Goal: Task Accomplishment & Management: Use online tool/utility

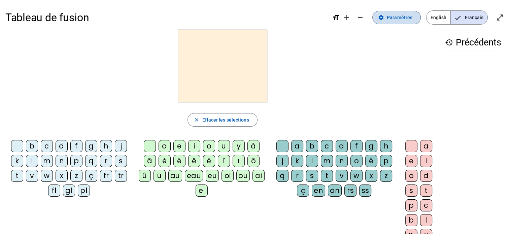
click at [404, 20] on span "Paramètres" at bounding box center [399, 17] width 26 height 8
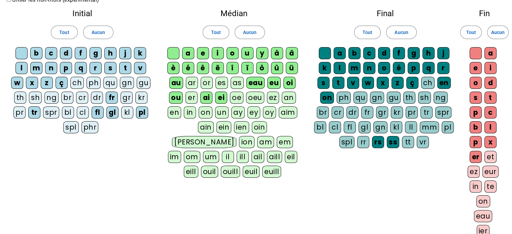
scroll to position [67, 0]
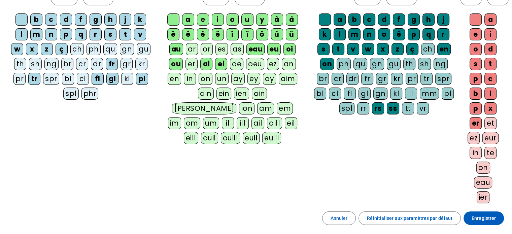
click at [470, 137] on div "ez" at bounding box center [473, 138] width 12 height 12
click at [329, 94] on div "cl" at bounding box center [335, 93] width 12 height 12
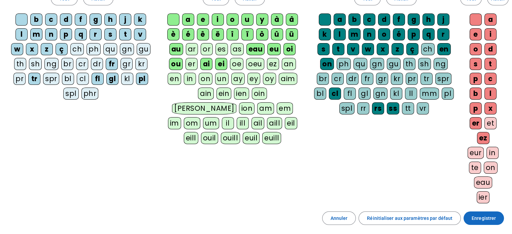
click at [478, 216] on span "Enregistrer" at bounding box center [483, 218] width 24 height 8
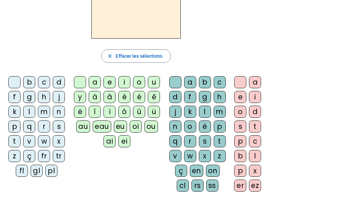
scroll to position [63, 0]
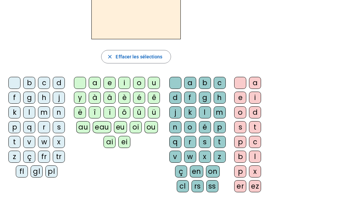
click at [254, 187] on div "ez" at bounding box center [255, 187] width 12 height 12
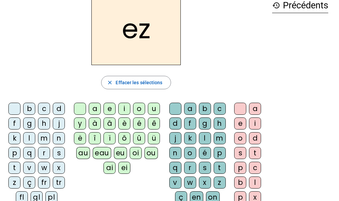
scroll to position [36, 0]
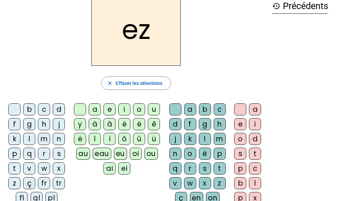
click at [27, 171] on div "v" at bounding box center [29, 169] width 12 height 12
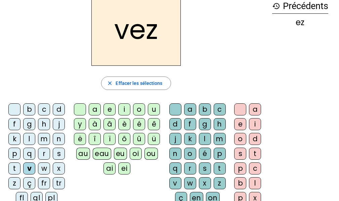
click at [150, 153] on div "ou" at bounding box center [151, 154] width 13 height 12
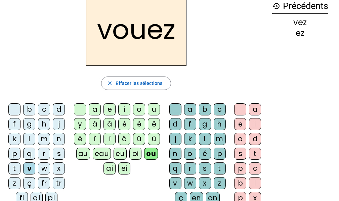
click at [207, 137] on div "l" at bounding box center [205, 139] width 12 height 12
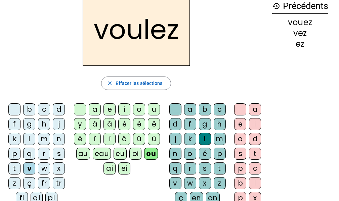
click at [45, 153] on div "r" at bounding box center [44, 154] width 12 height 12
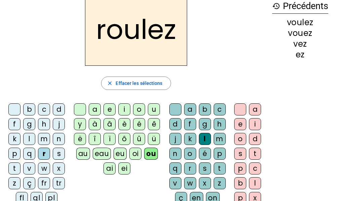
click at [41, 108] on div "c" at bounding box center [44, 110] width 12 height 12
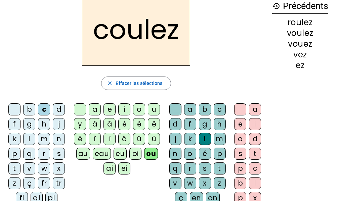
click at [44, 142] on div "m" at bounding box center [44, 139] width 12 height 12
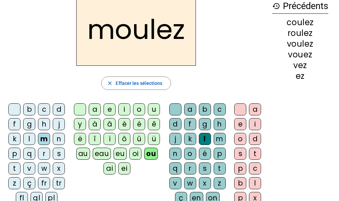
click at [29, 111] on div "b" at bounding box center [29, 110] width 12 height 12
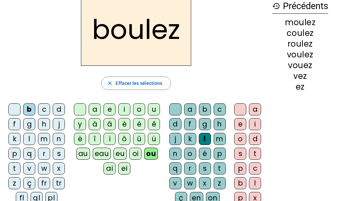
scroll to position [70, 0]
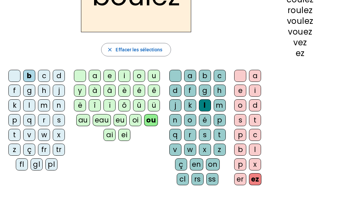
click at [181, 176] on div "cl" at bounding box center [183, 180] width 12 height 12
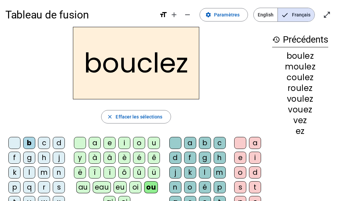
scroll to position [0, 0]
